Goal: Navigation & Orientation: Find specific page/section

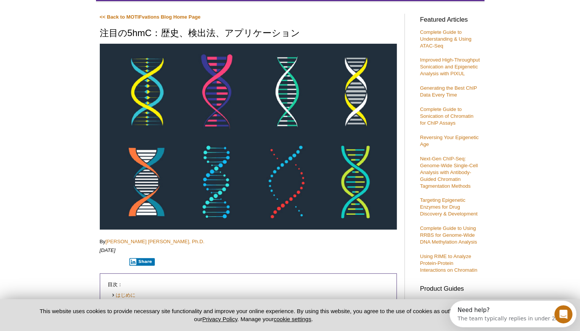
scroll to position [76, 0]
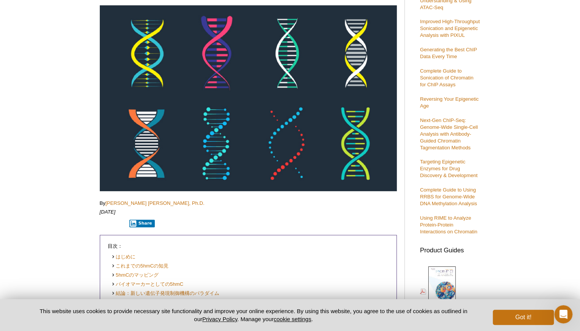
drag, startPoint x: 545, startPoint y: 325, endPoint x: 940, endPoint y: 593, distance: 477.3
click at [545, 325] on div "Need help? The team typically replies in under 2m" at bounding box center [542, 316] width 130 height 21
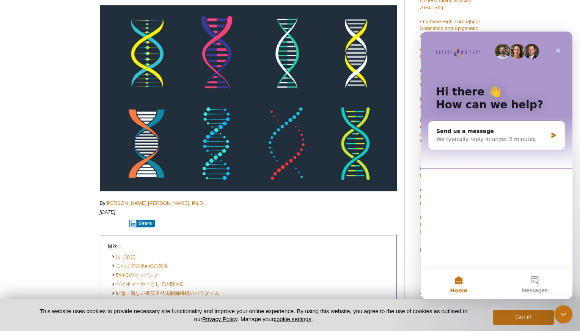
scroll to position [0, 0]
click at [561, 46] on div "Close" at bounding box center [558, 51] width 14 height 14
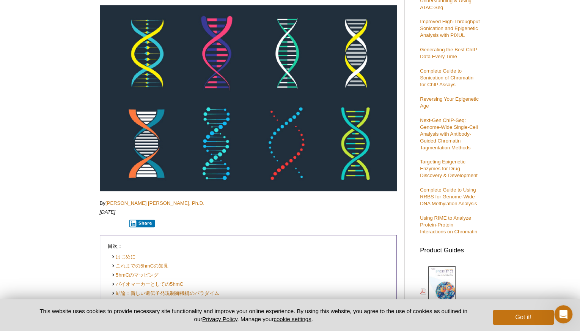
click at [539, 325] on div "Need help? The team typically replies in under 2m" at bounding box center [542, 316] width 130 height 21
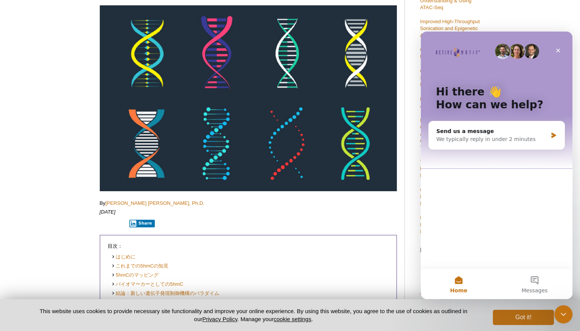
click at [557, 50] on icon "Close" at bounding box center [558, 50] width 6 height 6
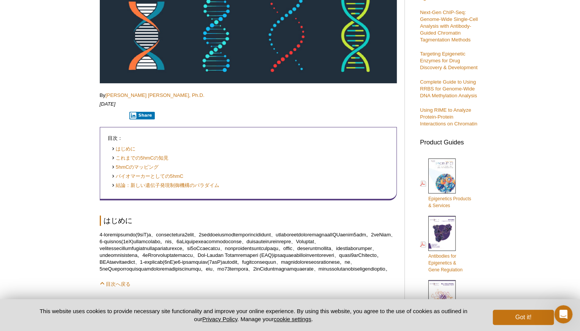
scroll to position [190, 0]
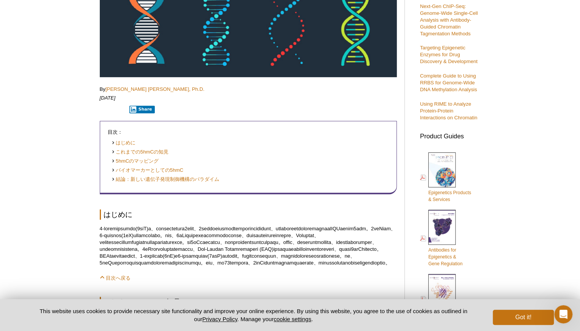
click at [508, 323] on div "The team typically replies in under 2m" at bounding box center [533, 319] width 103 height 8
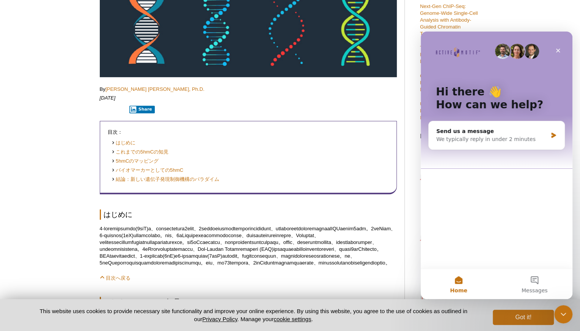
click at [547, 291] on button "Messages" at bounding box center [535, 283] width 76 height 30
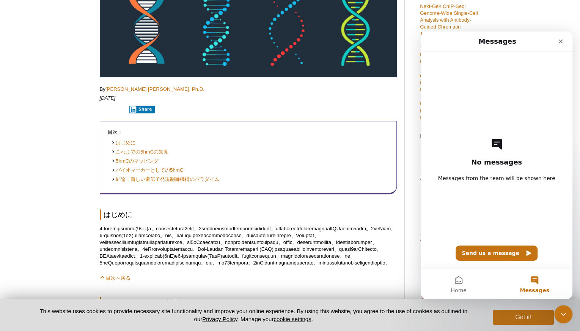
click at [557, 43] on div "Close" at bounding box center [561, 42] width 14 height 14
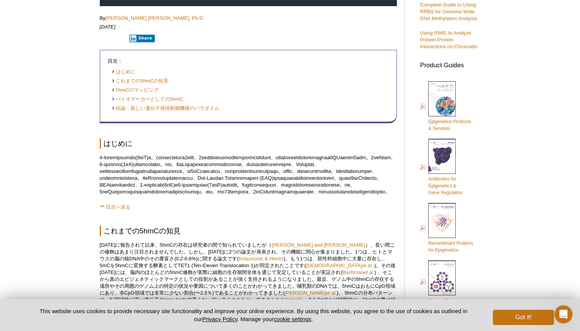
scroll to position [304, 0]
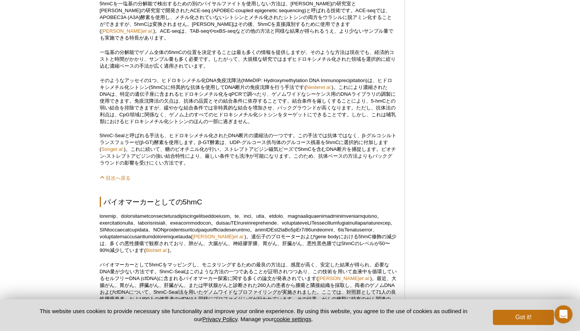
scroll to position [987, 0]
